Goal: Task Accomplishment & Management: Complete application form

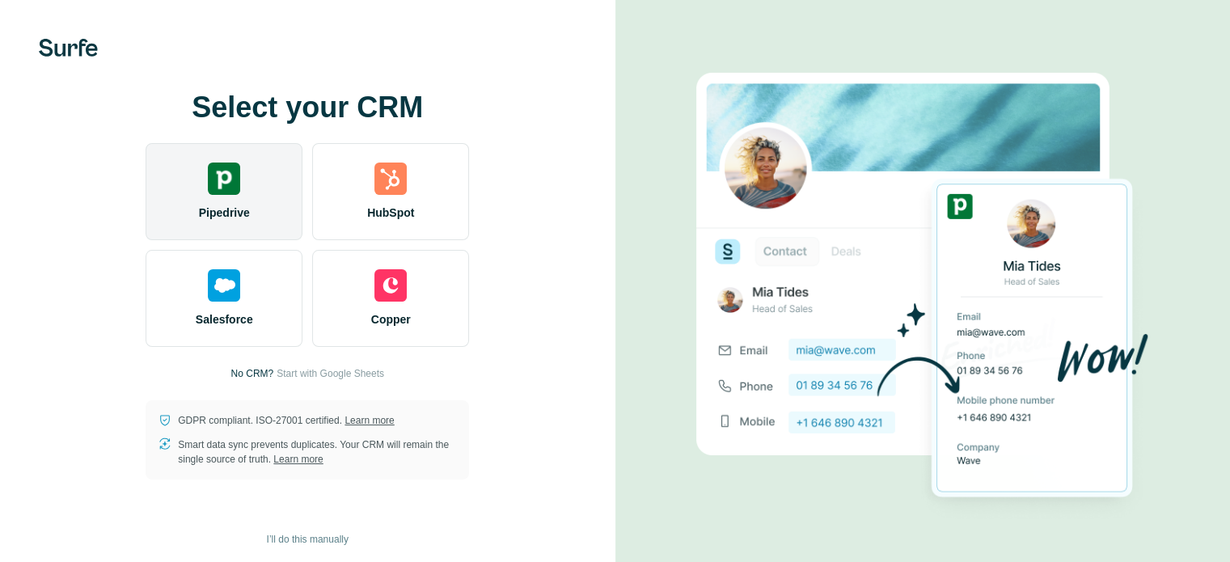
click at [220, 175] on img at bounding box center [224, 179] width 32 height 32
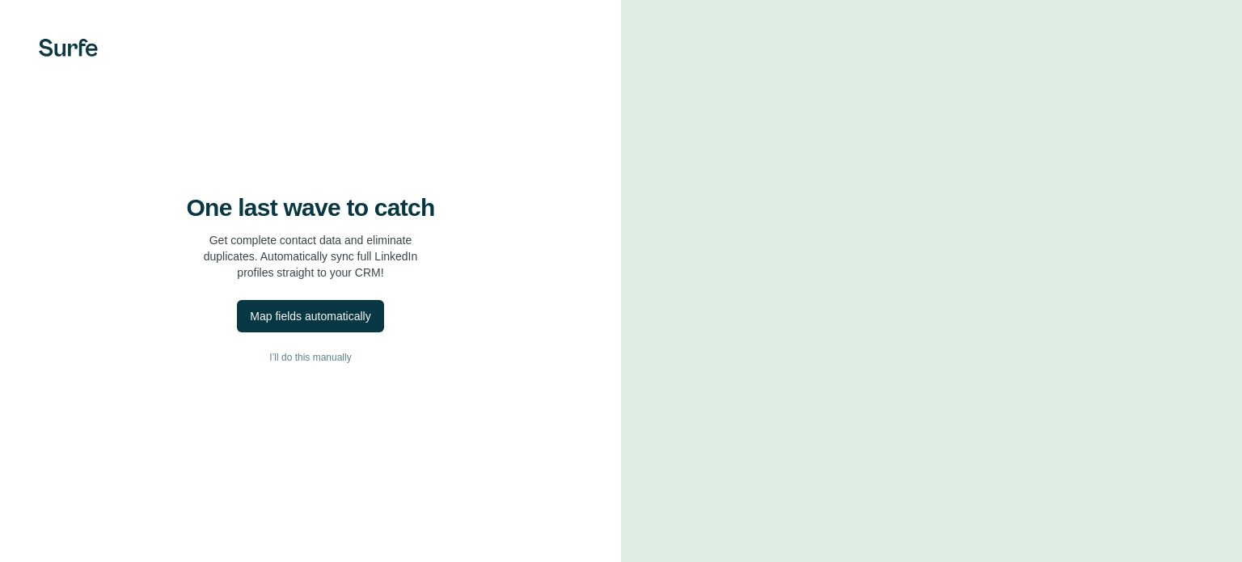
click at [19, 212] on div "One last wave to catch Get complete contact data and eliminate duplicates. Auto…" at bounding box center [310, 281] width 621 height 562
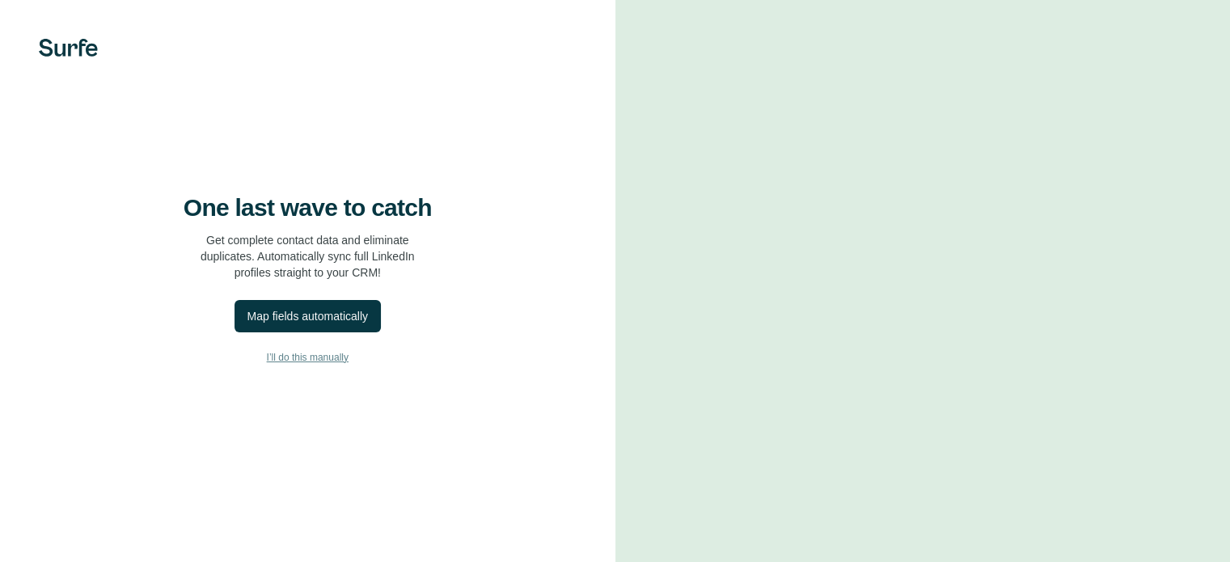
drag, startPoint x: 300, startPoint y: 362, endPoint x: 215, endPoint y: 409, distance: 97.0
click at [222, 370] on button "I’ll do this manually" at bounding box center [307, 357] width 551 height 24
click at [247, 324] on div "Map fields automatically" at bounding box center [307, 316] width 121 height 16
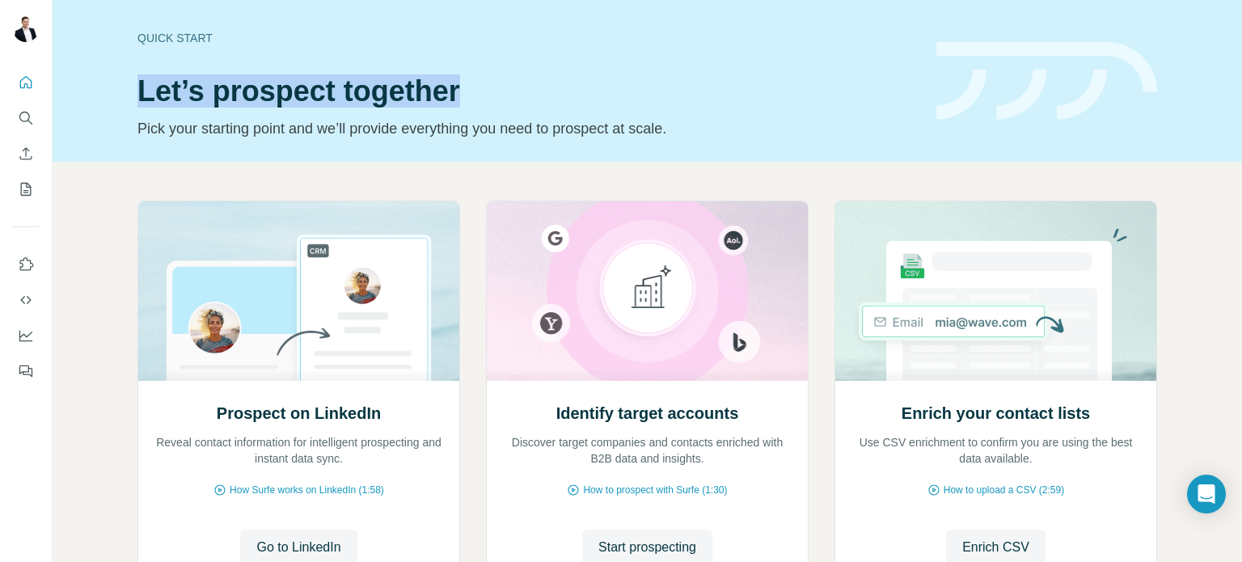
drag, startPoint x: 193, startPoint y: 88, endPoint x: 573, endPoint y: 91, distance: 379.3
click at [573, 91] on div "Quick start Let’s prospect together Pick your starting point and we’ll provide …" at bounding box center [648, 81] width 1190 height 162
click at [573, 91] on h1 "Let’s prospect together" at bounding box center [527, 91] width 780 height 32
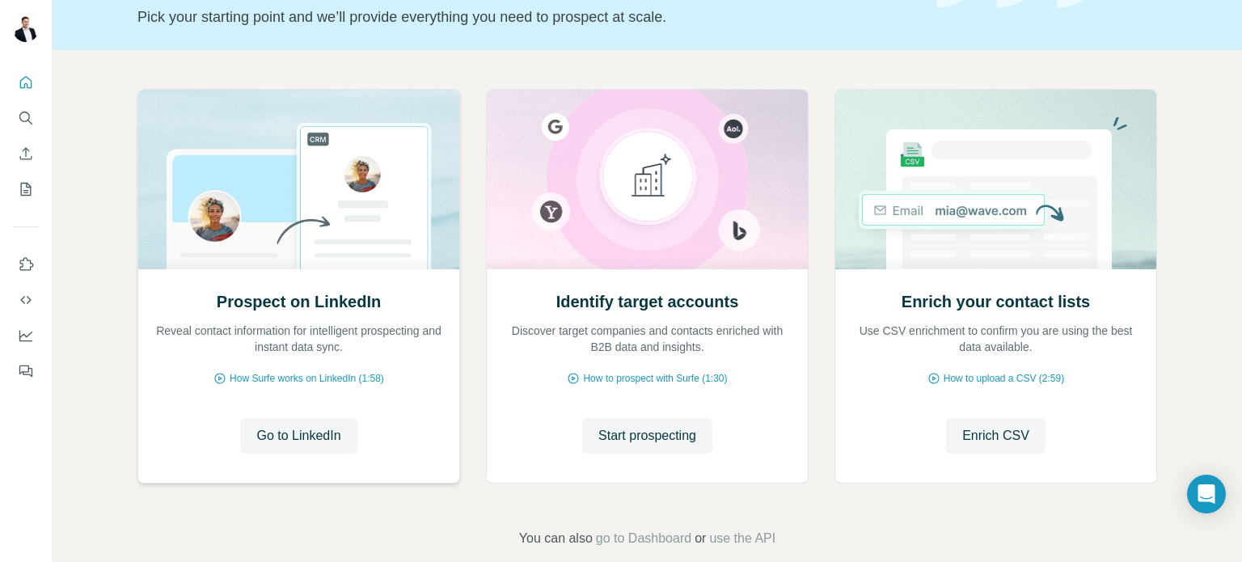
scroll to position [136, 0]
